Goal: Find specific page/section: Find specific page/section

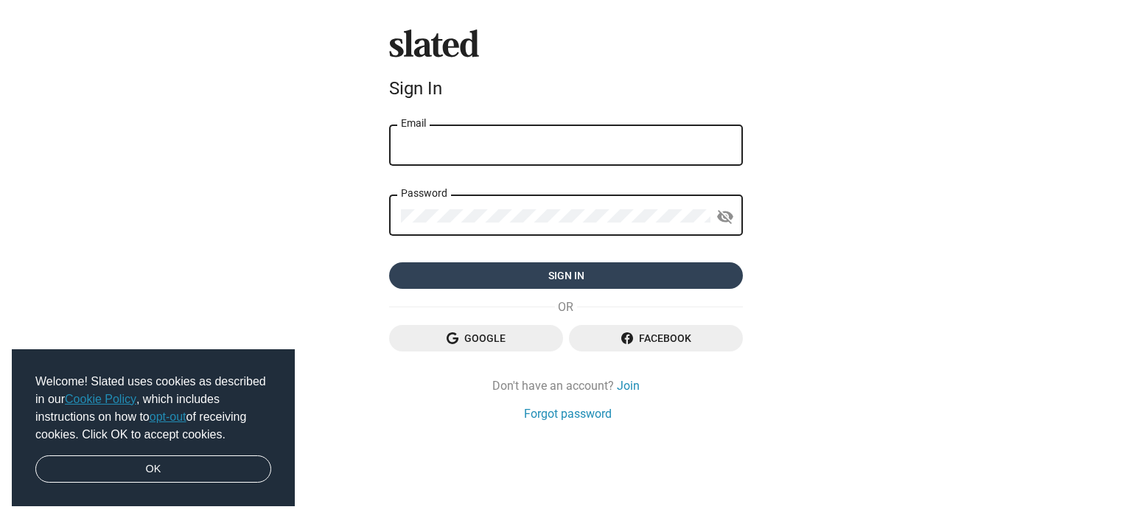
type input "cmcall12@gmail.com"
click at [564, 279] on span "Sign in" at bounding box center [566, 275] width 330 height 27
